Goal: Check status

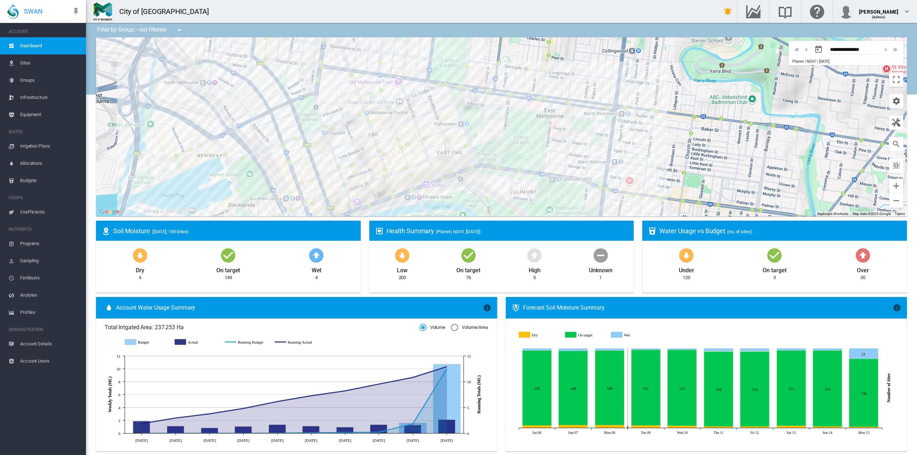
drag, startPoint x: 427, startPoint y: 131, endPoint x: 428, endPoint y: 155, distance: 24.4
click at [428, 155] on div at bounding box center [501, 126] width 811 height 179
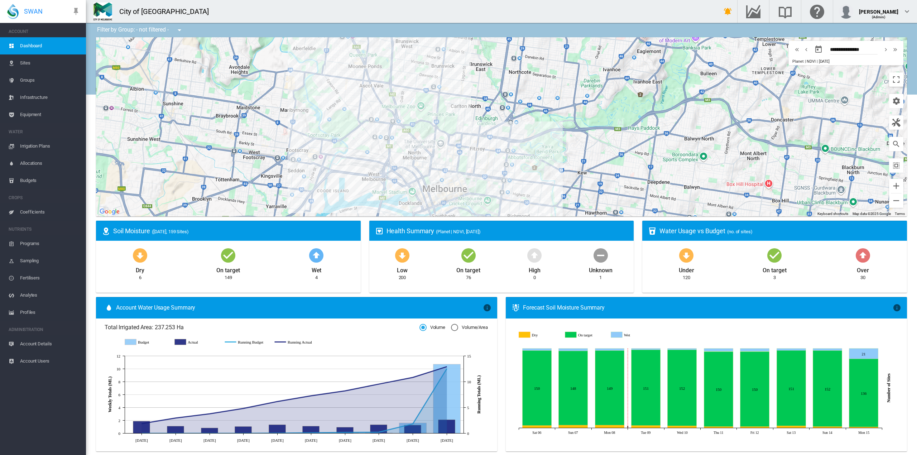
drag, startPoint x: 357, startPoint y: 137, endPoint x: 389, endPoint y: 170, distance: 45.6
click at [389, 170] on div at bounding box center [501, 126] width 811 height 179
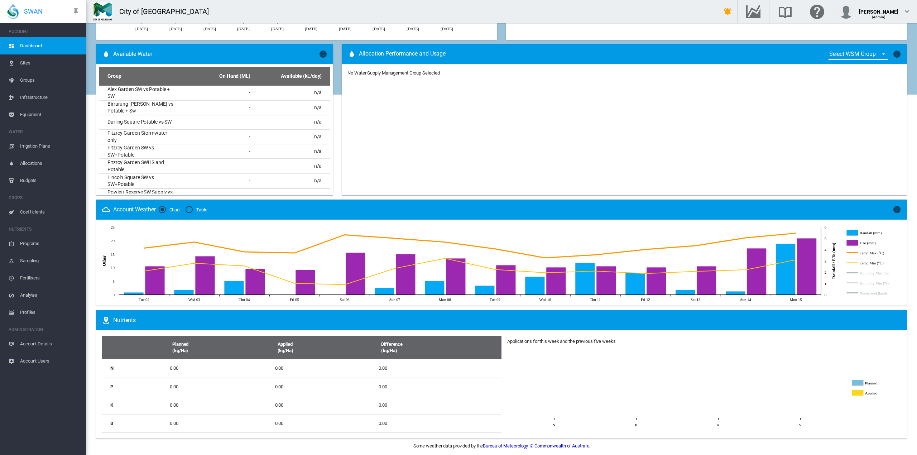
scroll to position [364, 0]
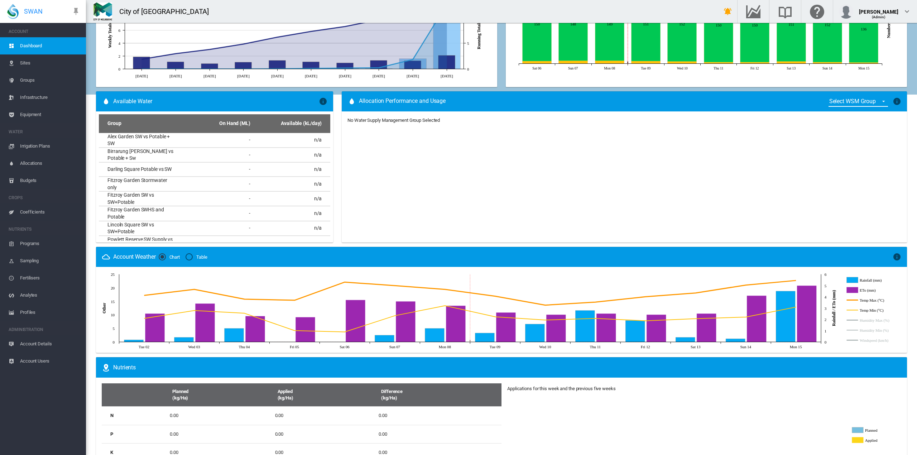
click at [874, 98] on md-select "Select WSM Group Alex Garden SW vs Potable + SW Birrarung [PERSON_NAME] vs Pota…" at bounding box center [857, 101] width 59 height 11
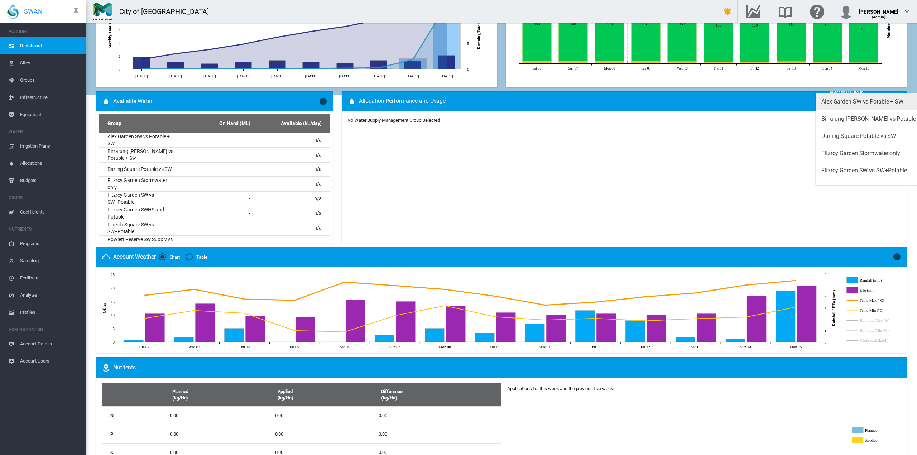
click at [869, 99] on div "Alex Garden SW vs Potable + SW" at bounding box center [862, 102] width 82 height 8
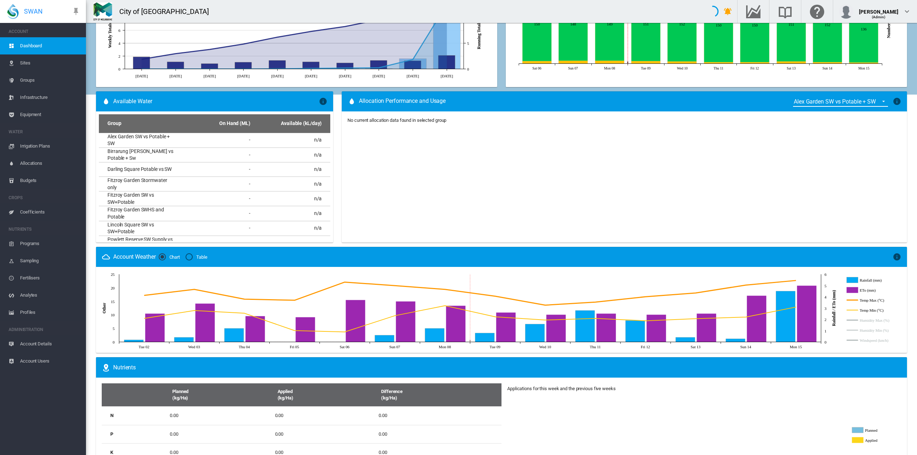
click at [877, 99] on span "{{'ALLOCATION.SELECT_GROUP' | i18next}}: Alex Garden SW vs Potable + SW" at bounding box center [881, 100] width 9 height 6
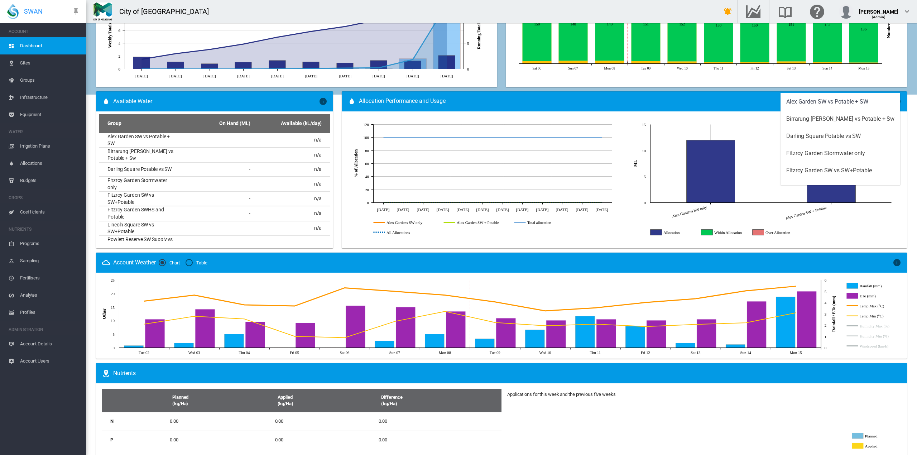
click at [589, 246] on md-backdrop at bounding box center [458, 227] width 917 height 455
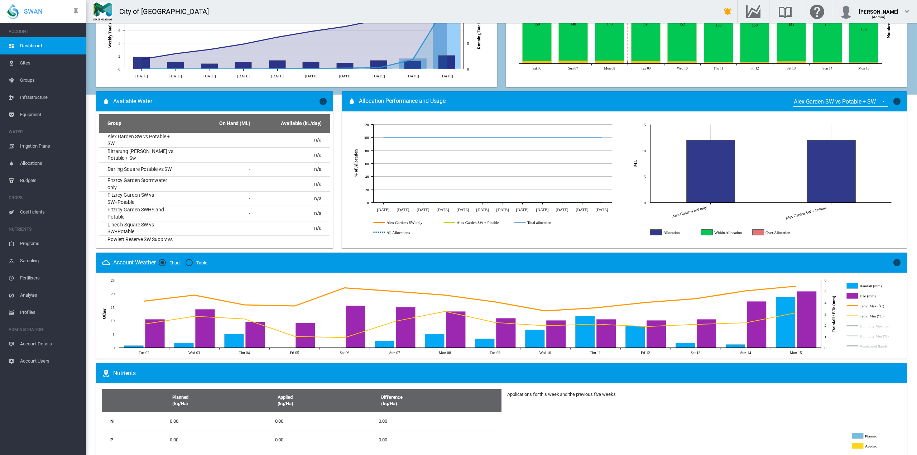
click at [651, 231] on icon "Allocation" at bounding box center [655, 232] width 11 height 6
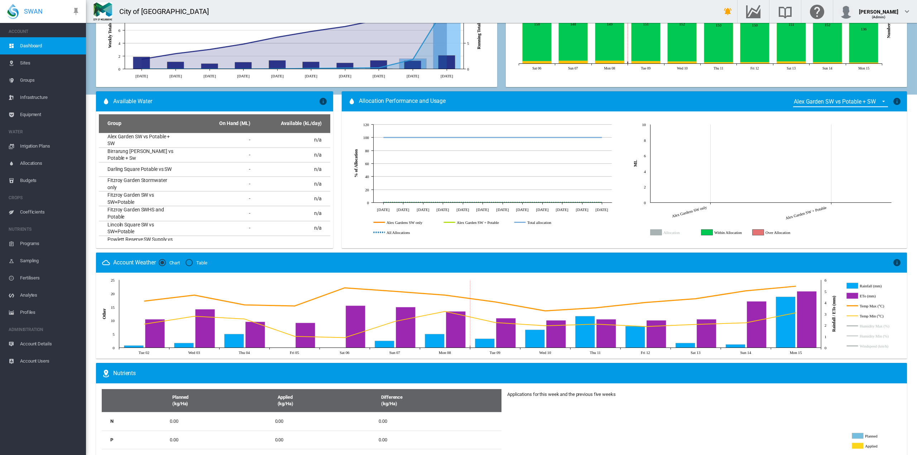
click at [650, 230] on icon "Allocation" at bounding box center [655, 232] width 11 height 6
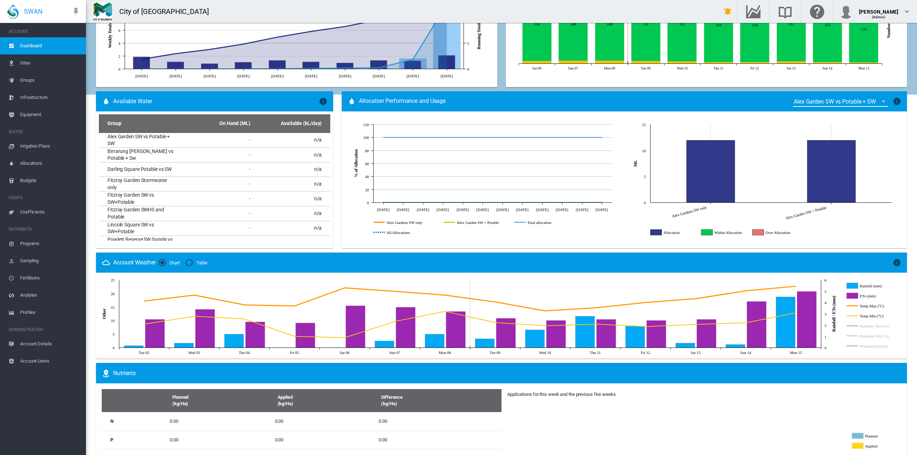
click at [877, 102] on span "{{'ALLOCATION.SELECT_GROUP' | i18next}}: Alex Garden SW vs Potable + SW" at bounding box center [881, 100] width 9 height 6
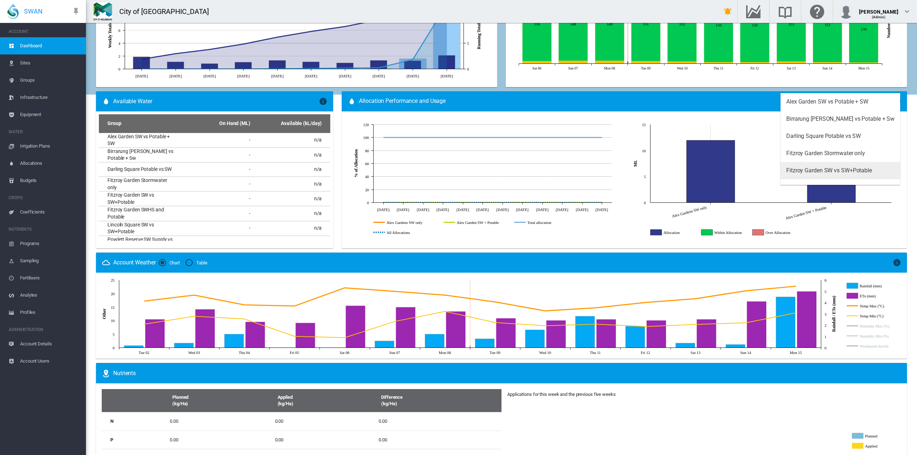
click at [834, 170] on div "Fitzroy Garden SW vs SW+Potable" at bounding box center [829, 170] width 86 height 8
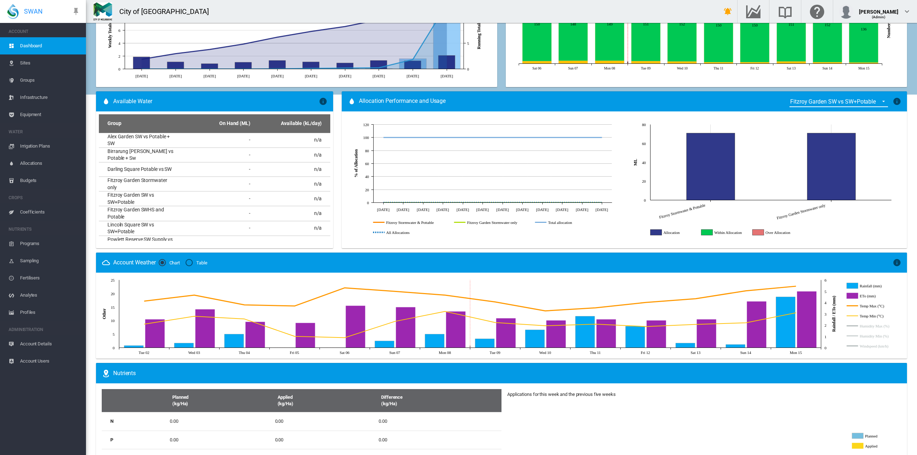
click at [656, 231] on icon "Allocation" at bounding box center [655, 232] width 11 height 6
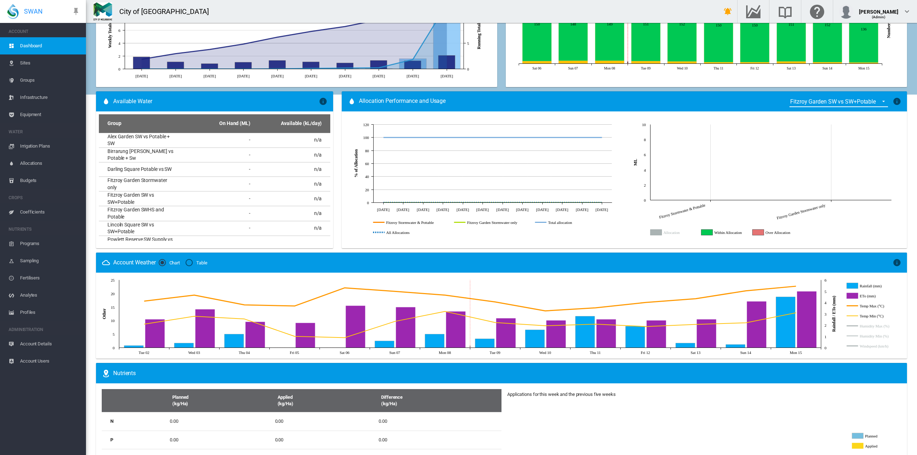
click at [652, 233] on icon "Allocation" at bounding box center [655, 232] width 11 height 6
